Goal: Check status: Check status

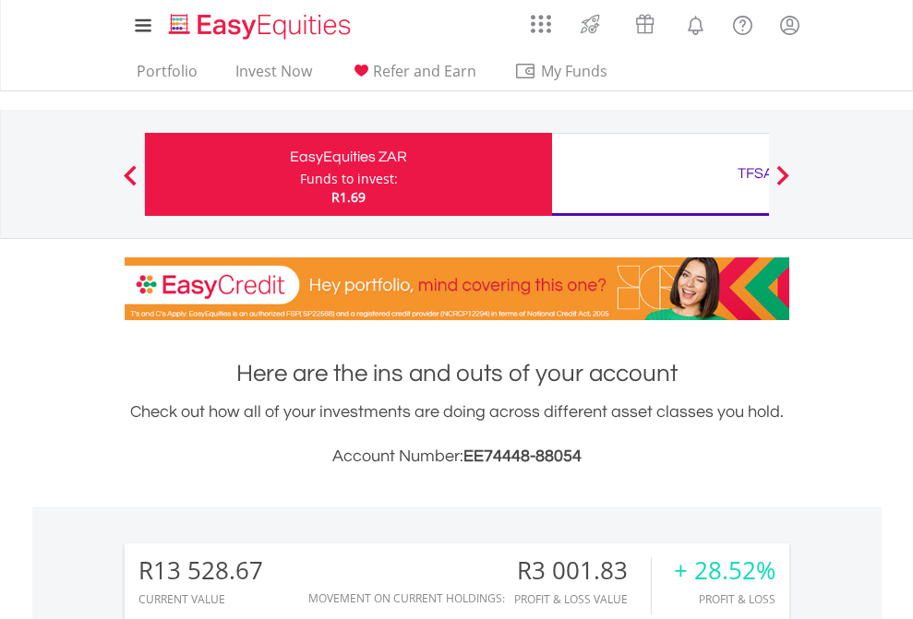
scroll to position [177, 290]
click at [300, 174] on div "Funds to invest:" at bounding box center [349, 179] width 98 height 18
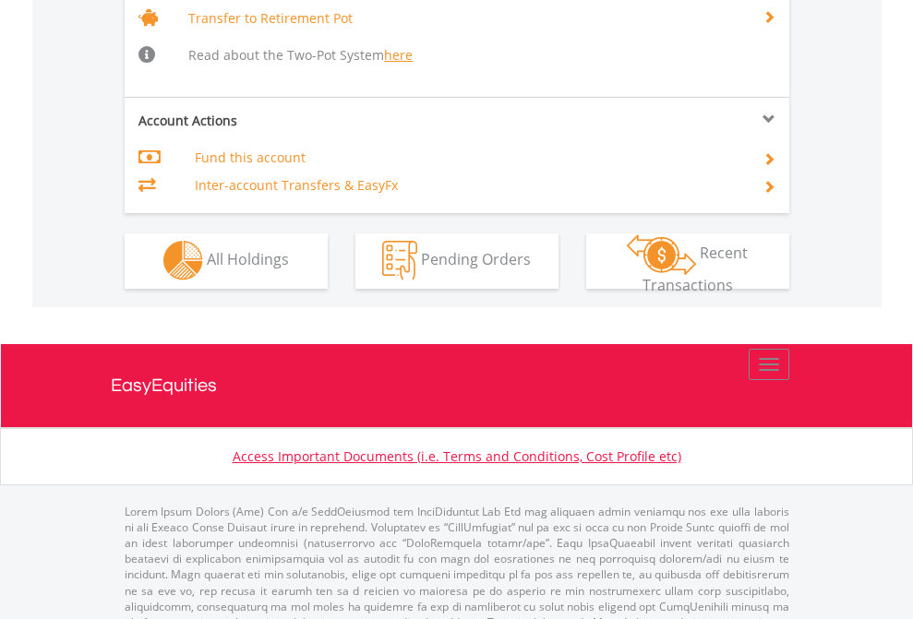
scroll to position [1834, 0]
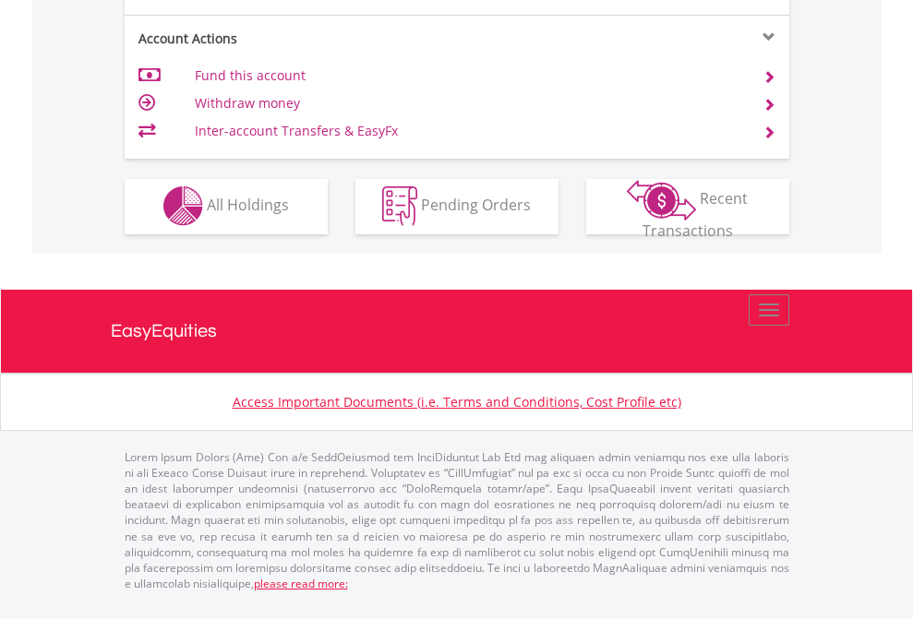
scroll to position [1726, 0]
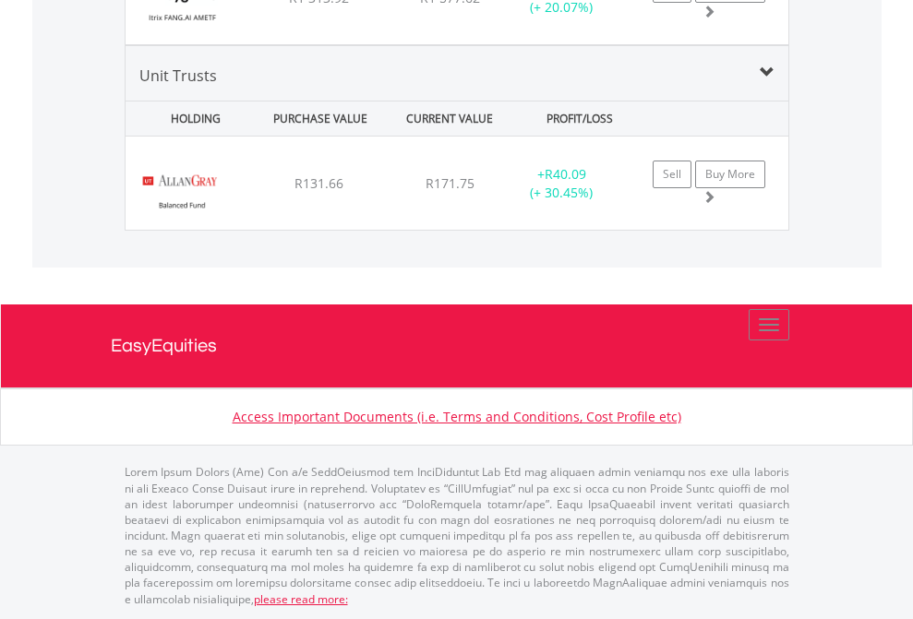
scroll to position [177, 290]
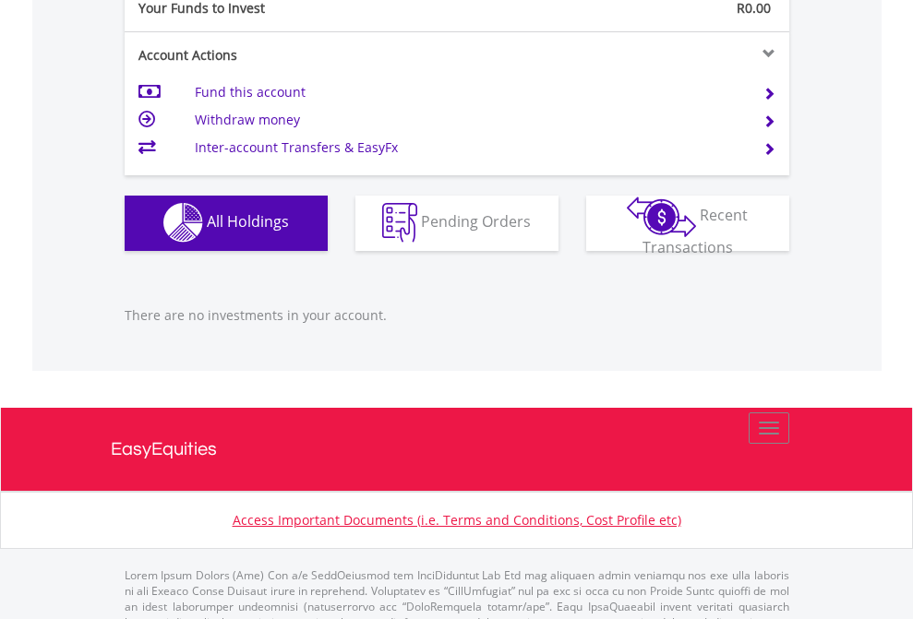
scroll to position [1828, 0]
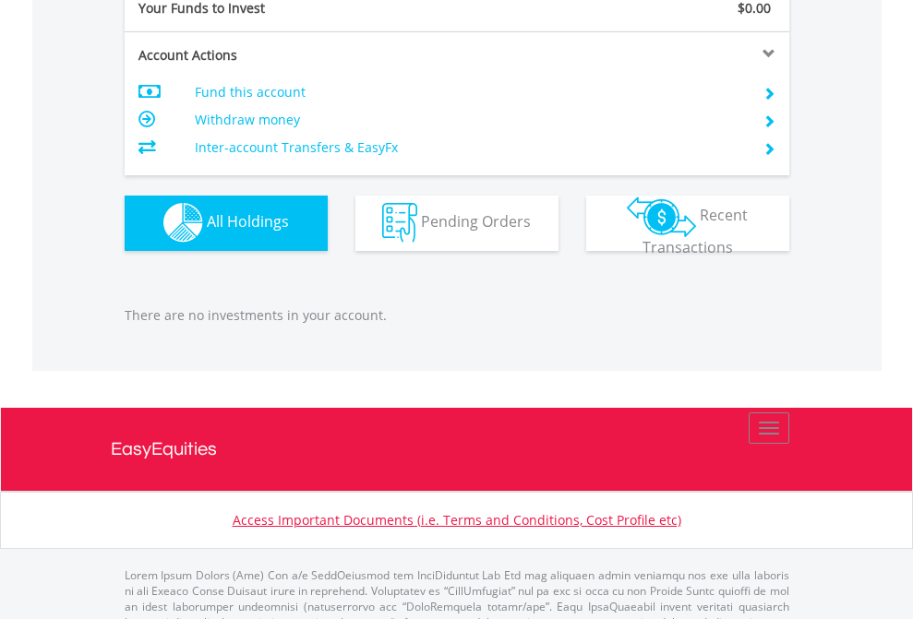
scroll to position [1828, 0]
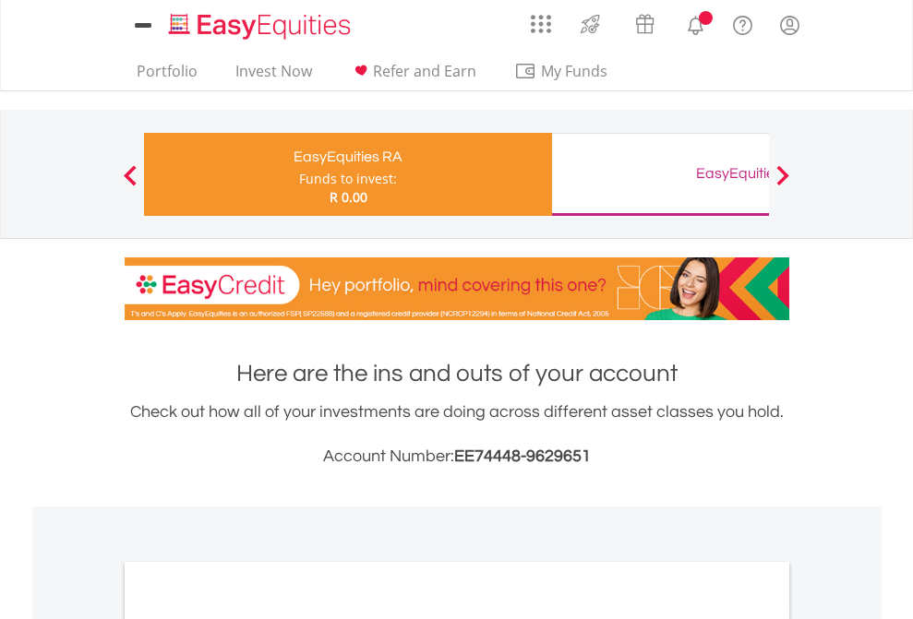
scroll to position [1110, 0]
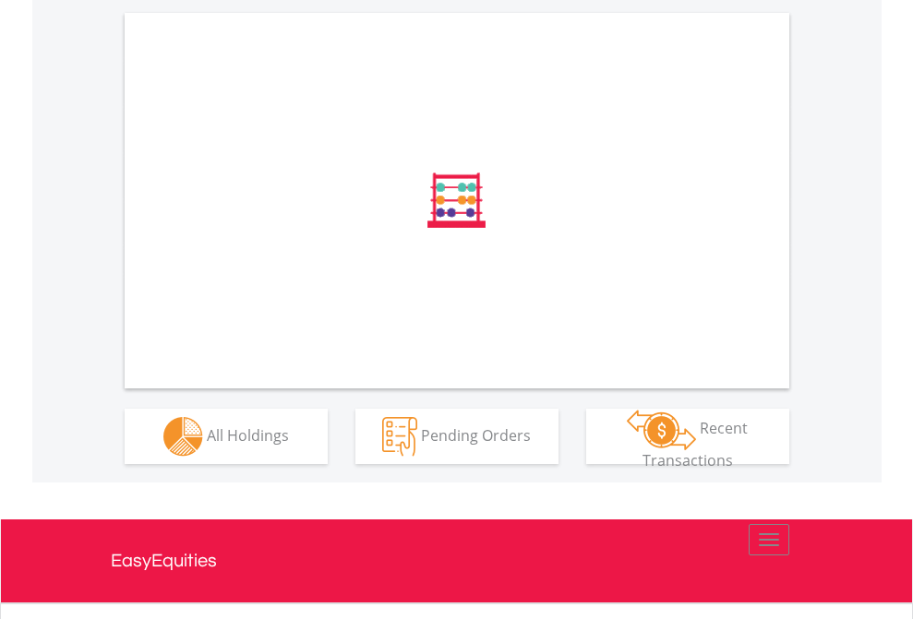
click at [207, 445] on span "All Holdings" at bounding box center [248, 435] width 82 height 20
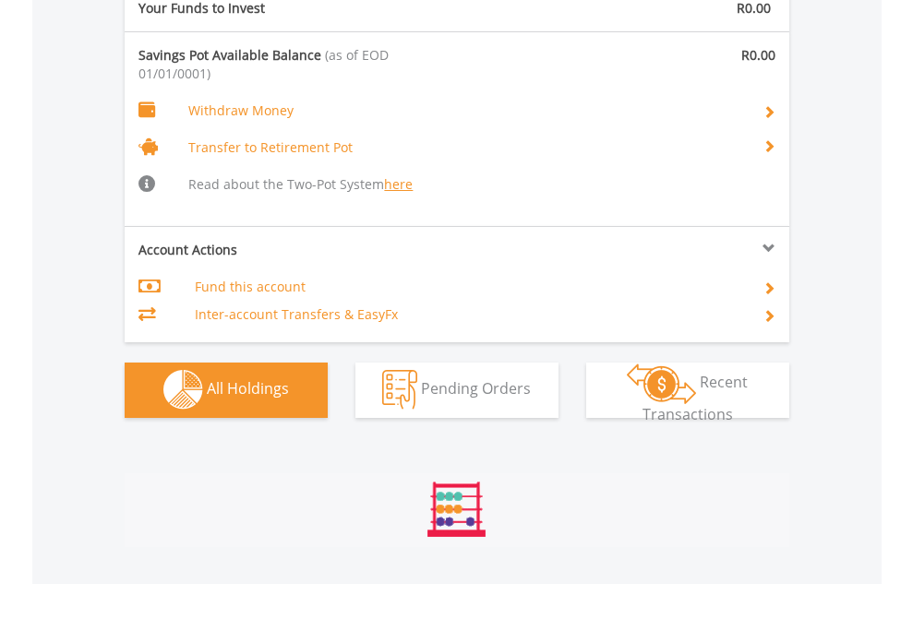
scroll to position [1936, 0]
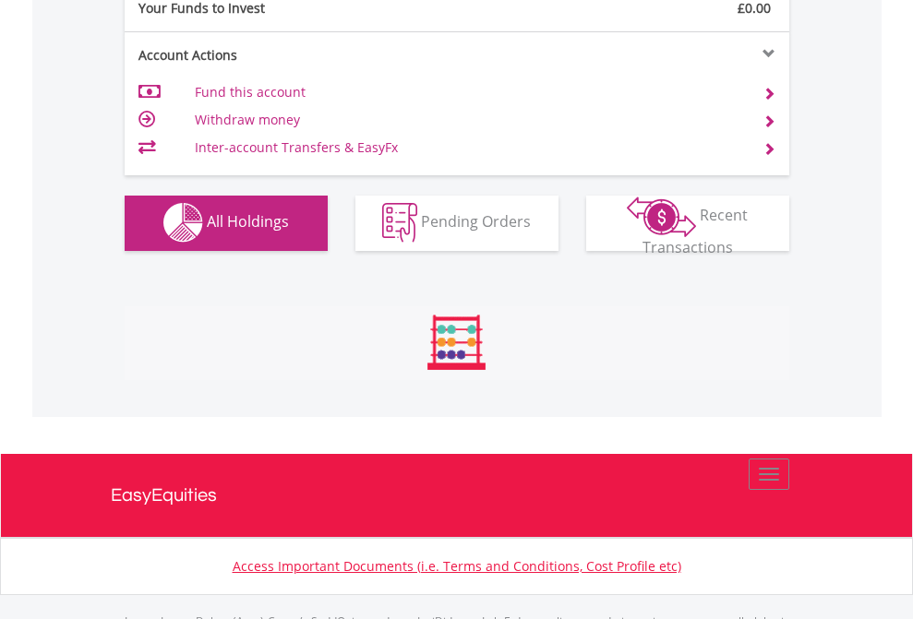
scroll to position [1828, 0]
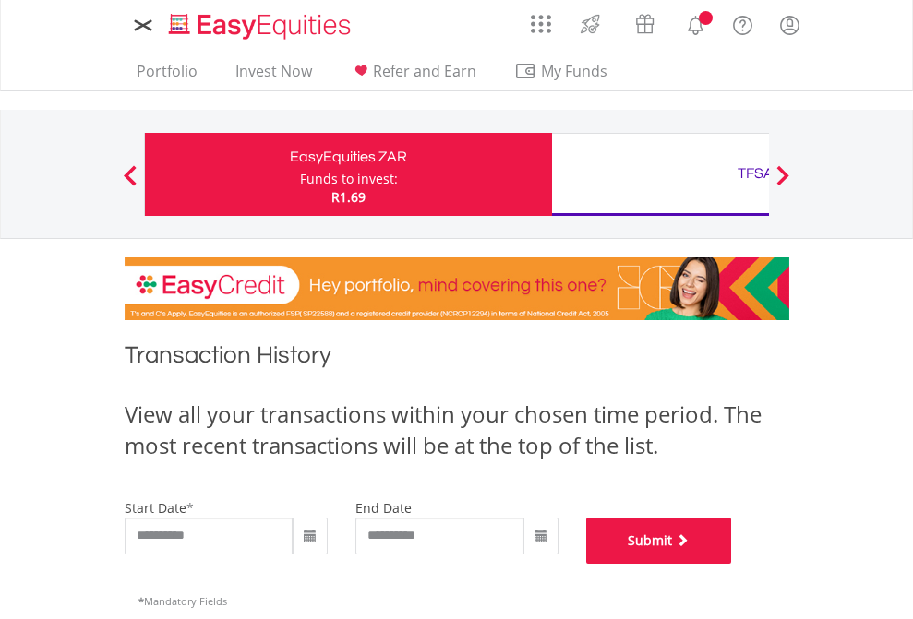
click at [732, 564] on button "Submit" at bounding box center [659, 541] width 146 height 46
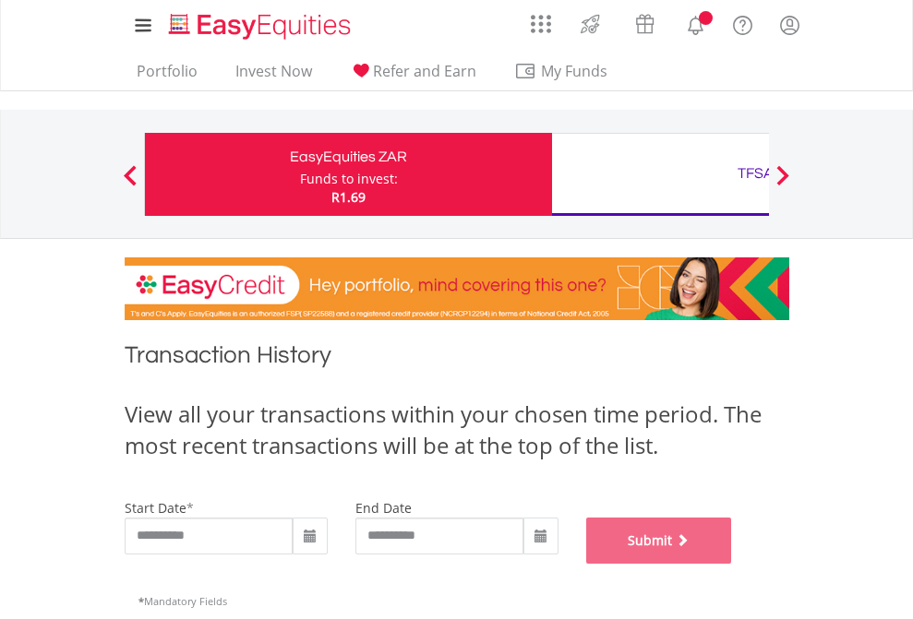
scroll to position [749, 0]
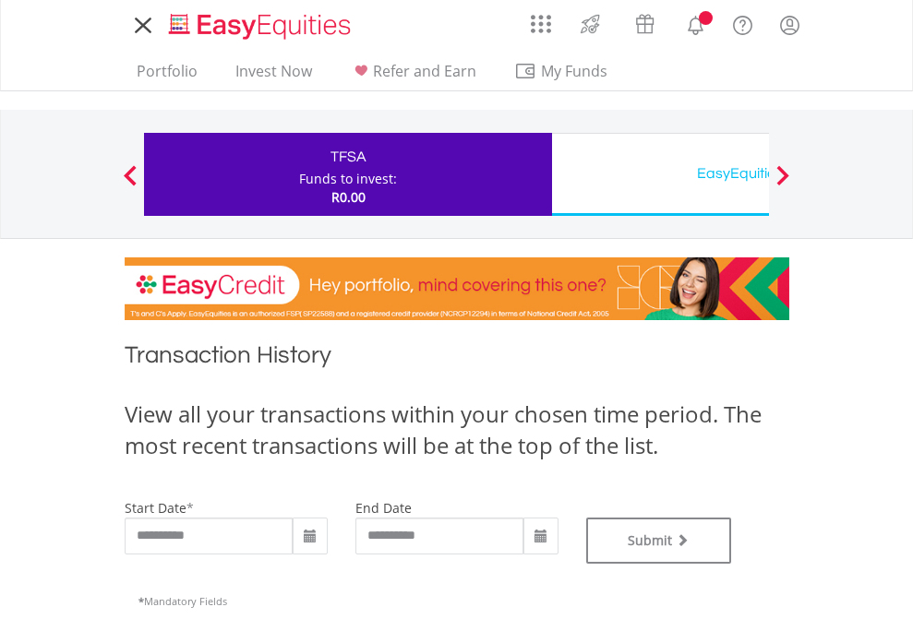
type input "**********"
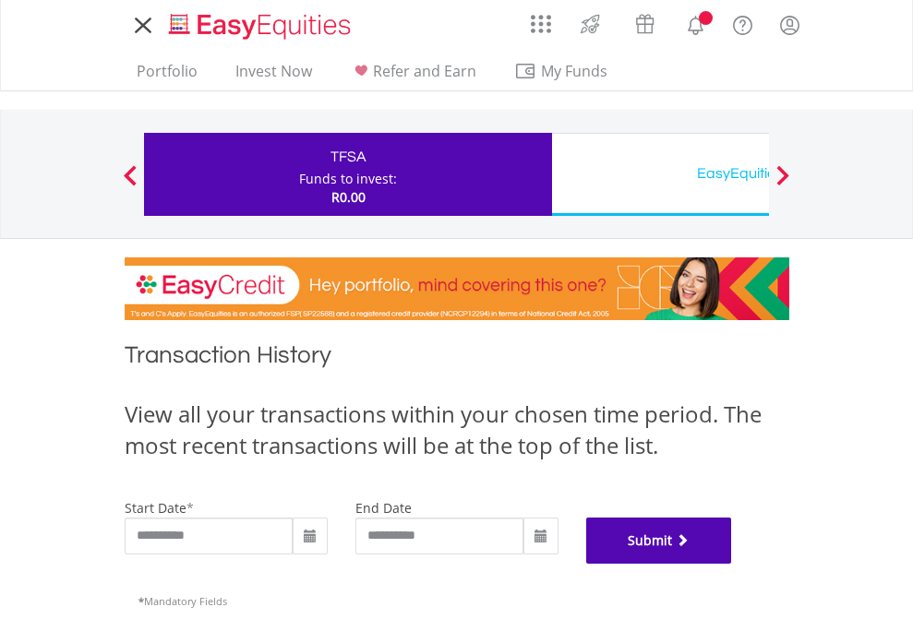
click at [732, 564] on button "Submit" at bounding box center [659, 541] width 146 height 46
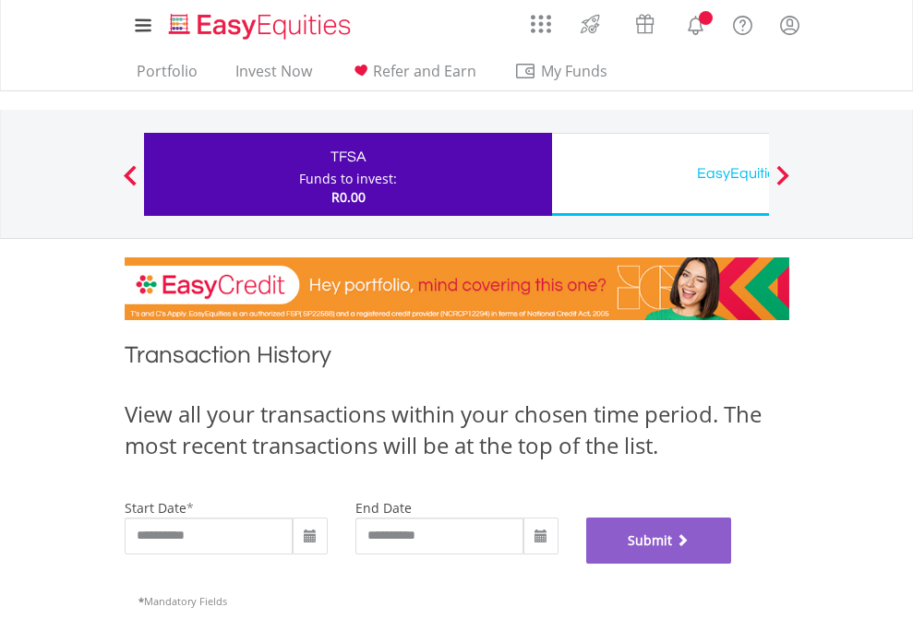
scroll to position [749, 0]
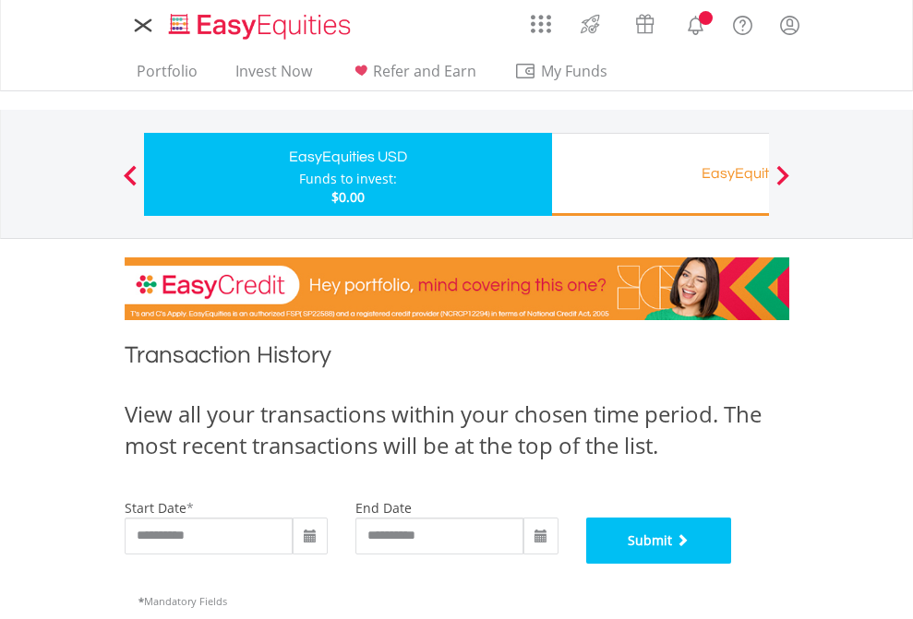
click at [732, 564] on button "Submit" at bounding box center [659, 541] width 146 height 46
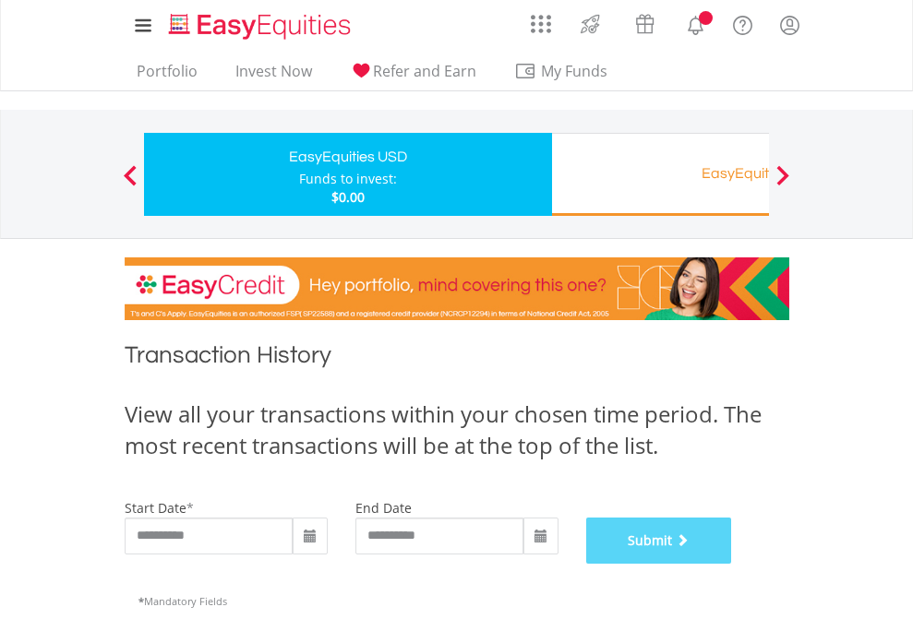
scroll to position [749, 0]
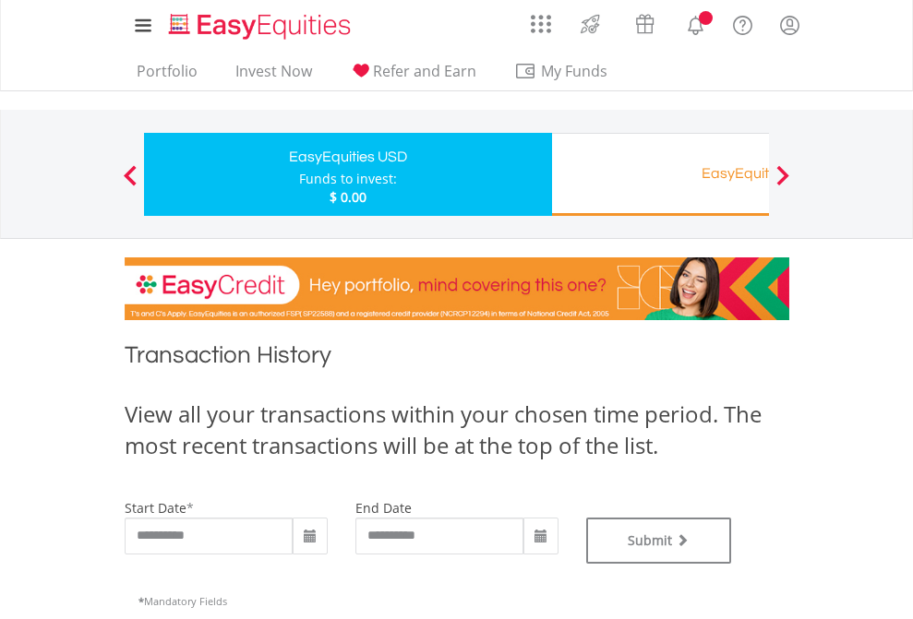
click at [660, 174] on div "EasyEquities RA" at bounding box center [755, 174] width 385 height 26
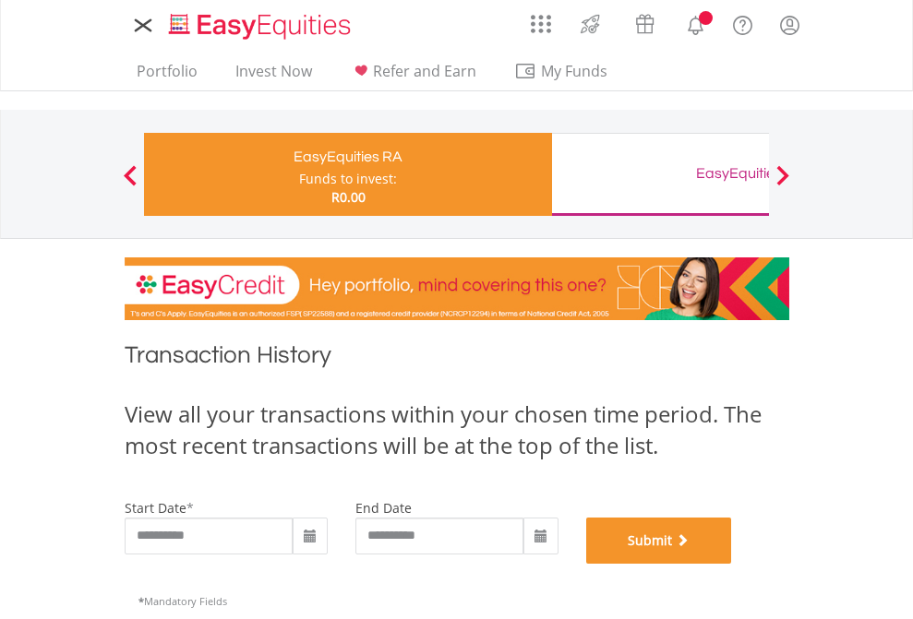
click at [732, 564] on button "Submit" at bounding box center [659, 541] width 146 height 46
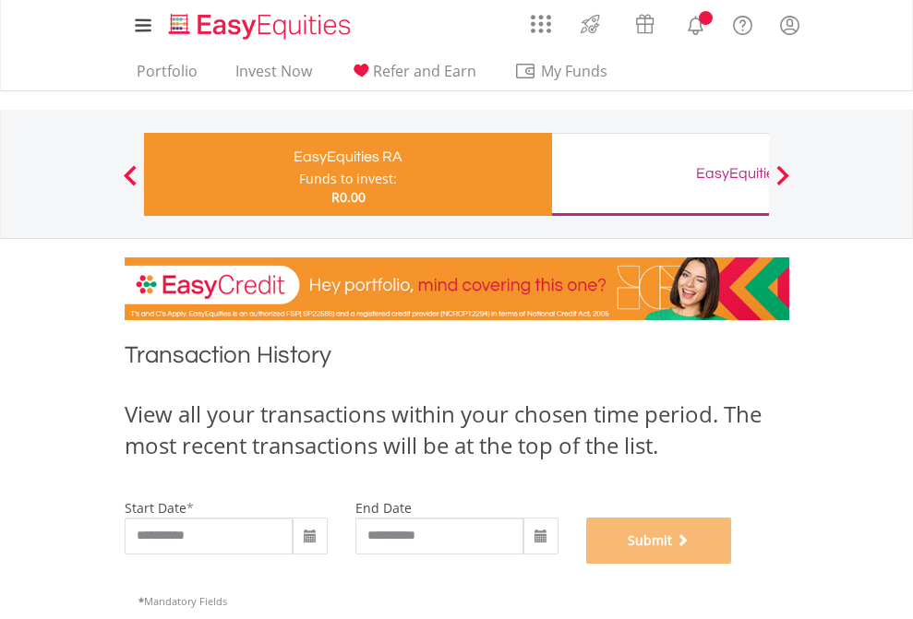
scroll to position [749, 0]
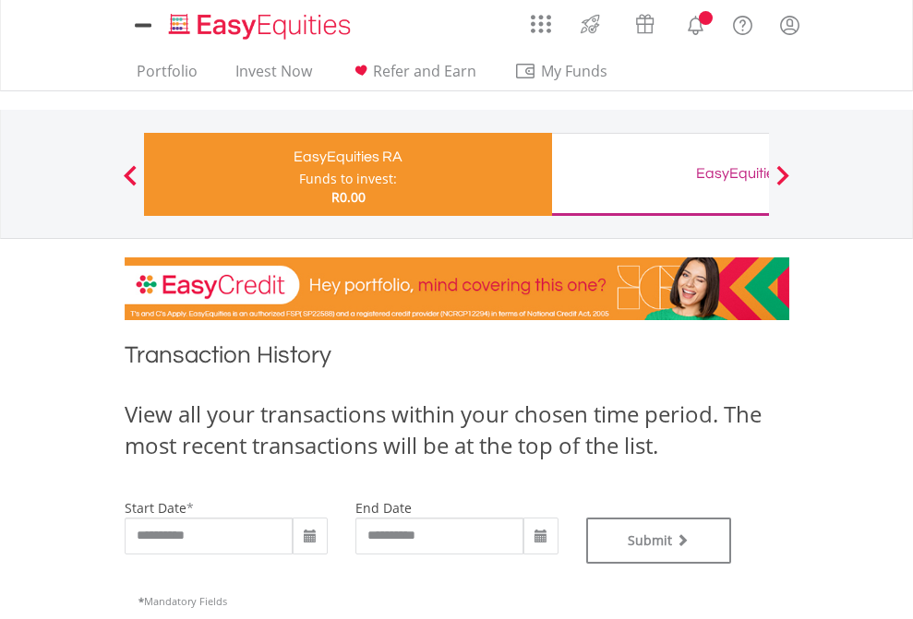
click at [660, 174] on div "EasyEquities GBP" at bounding box center [755, 174] width 385 height 26
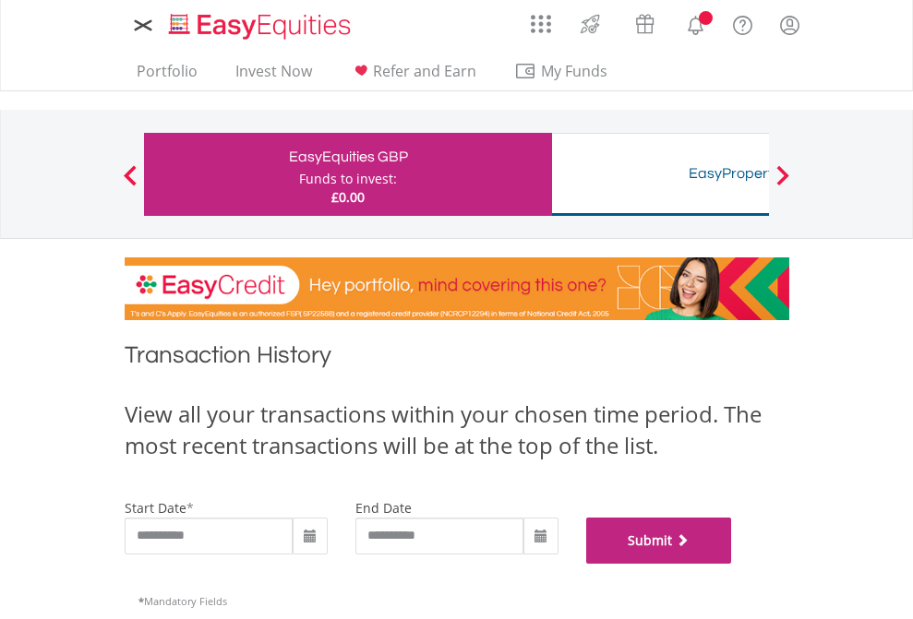
click at [732, 564] on button "Submit" at bounding box center [659, 541] width 146 height 46
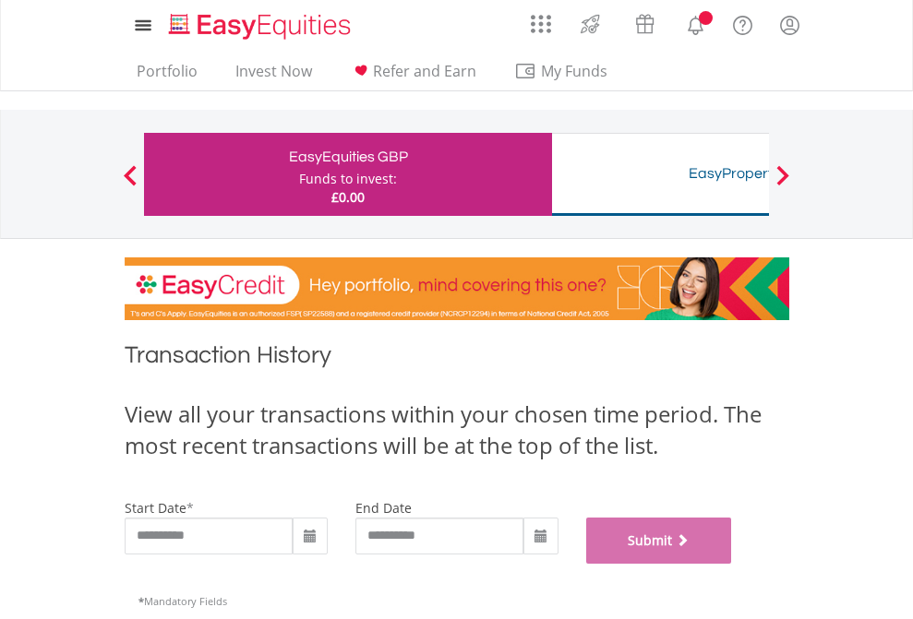
scroll to position [749, 0]
